Goal: Information Seeking & Learning: Understand process/instructions

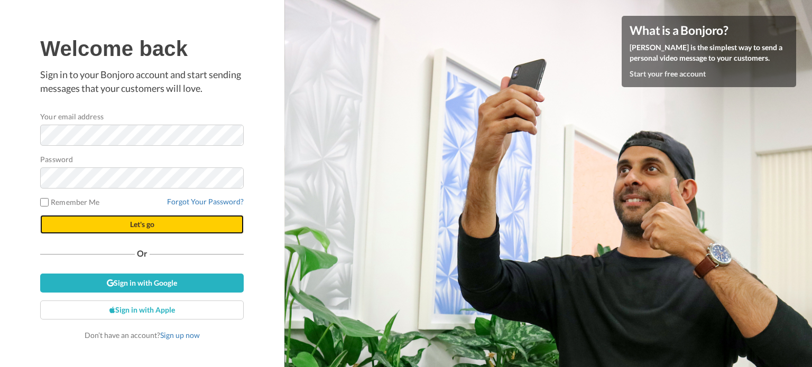
click at [142, 228] on span "Let's go" at bounding box center [142, 224] width 24 height 9
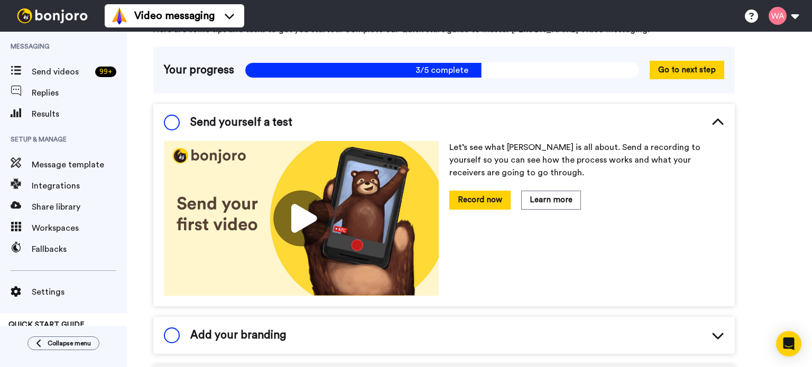
scroll to position [61, 0]
